Goal: Use online tool/utility: Utilize a website feature to perform a specific function

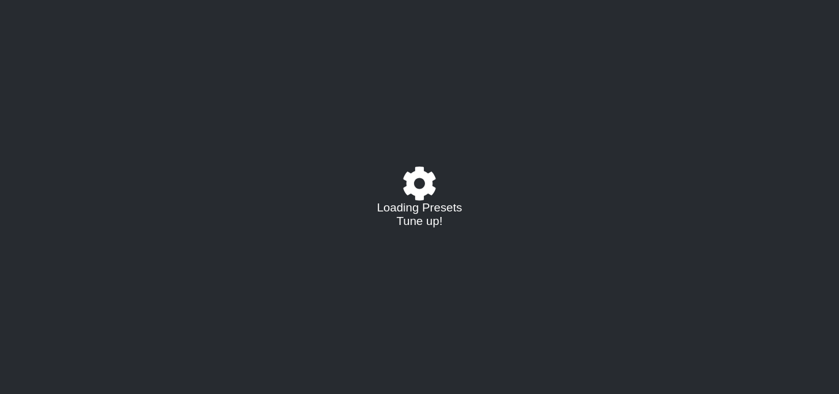
select select "/023927597434"
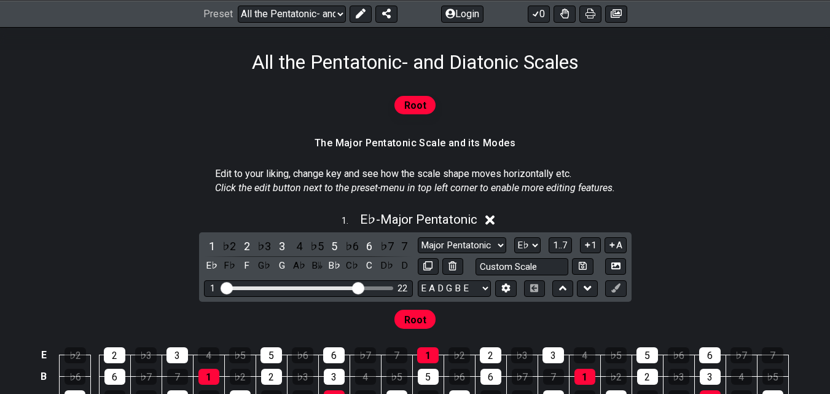
scroll to position [246, 0]
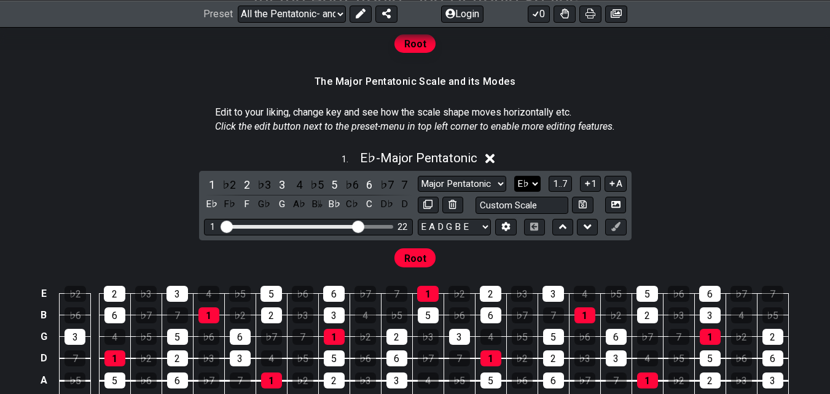
click at [519, 184] on select "A♭ A A♯ B♭ B C C♯ D♭ D D♯ E♭ E F F♯ G♭ G G♯" at bounding box center [527, 184] width 26 height 17
select select "E"
click at [514, 176] on select "A♭ A A♯ B♭ B C C♯ D♭ D D♯ E♭ E F F♯ G♭ G G♯" at bounding box center [527, 184] width 26 height 17
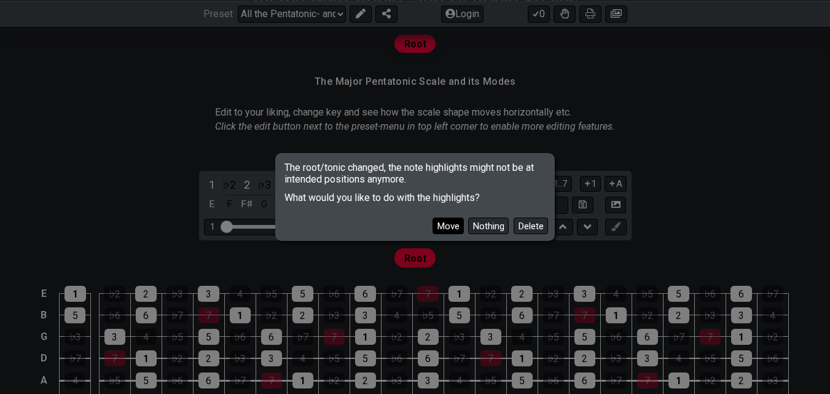
click at [456, 227] on button "Move" at bounding box center [447, 225] width 31 height 17
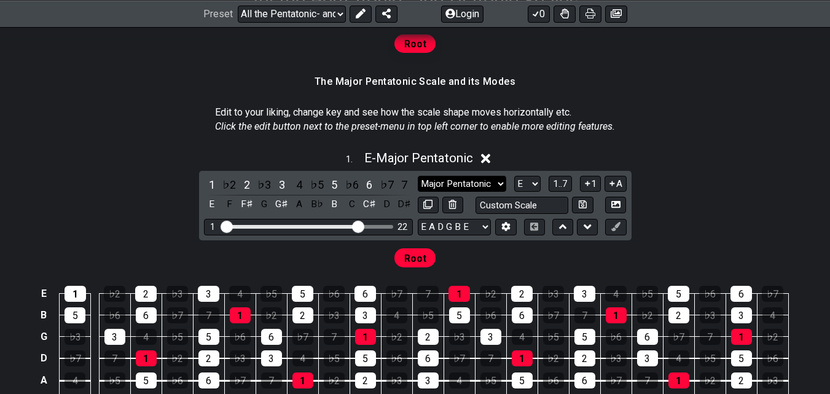
click at [483, 186] on select "Major Pentatonic Root Minor Pentatonic Major Pentatonic Minor Blues Major Blues…" at bounding box center [462, 184] width 88 height 17
select select "Minor Pentatonic"
click at [418, 176] on select "Major Pentatonic Root Minor Pentatonic Major Pentatonic Minor Blues Major Blues…" at bounding box center [462, 184] width 88 height 17
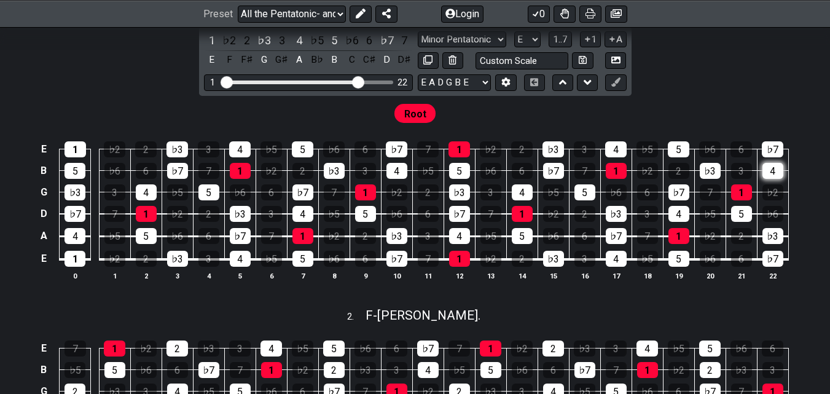
scroll to position [369, 0]
